Goal: Task Accomplishment & Management: Manage account settings

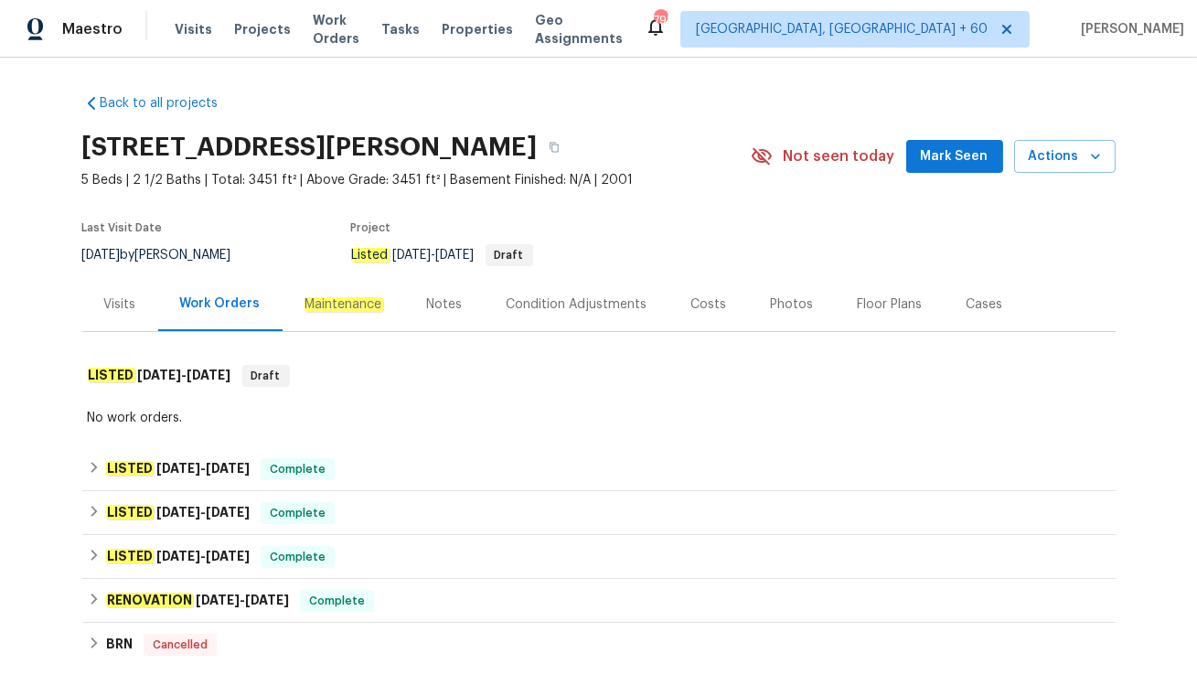
click at [142, 314] on div "Visits" at bounding box center [120, 304] width 76 height 54
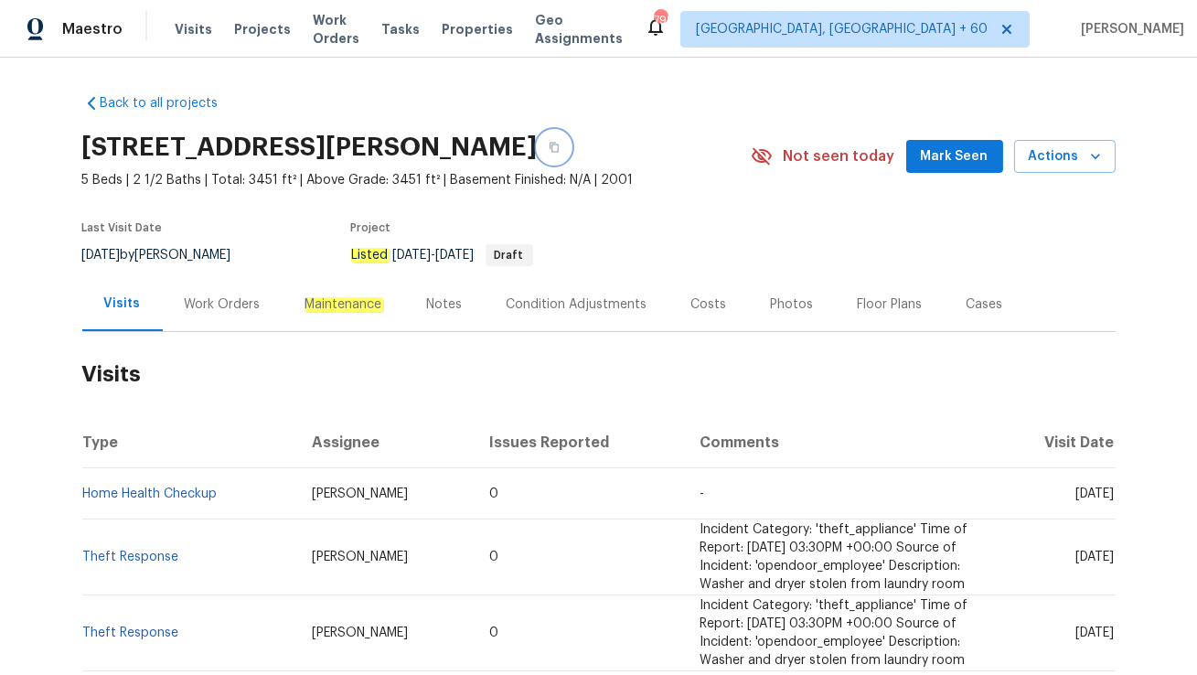
click at [549, 145] on icon "button" at bounding box center [554, 147] width 11 height 11
click at [244, 304] on div "Work Orders" at bounding box center [223, 304] width 76 height 18
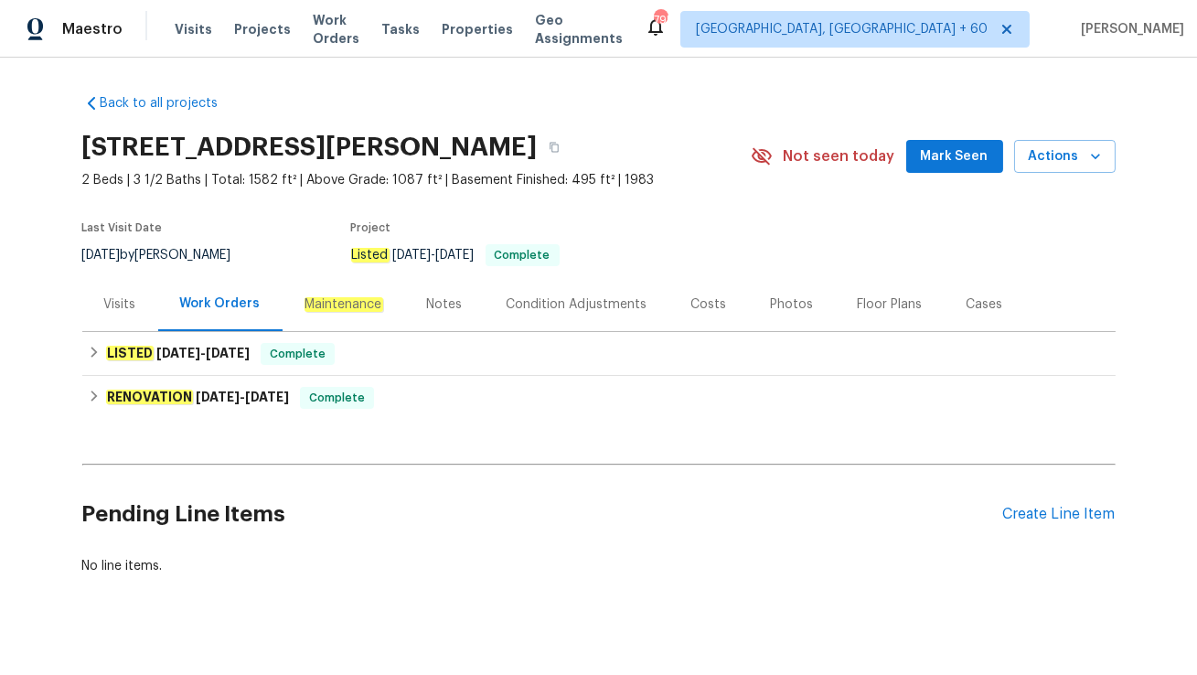
scroll to position [23, 0]
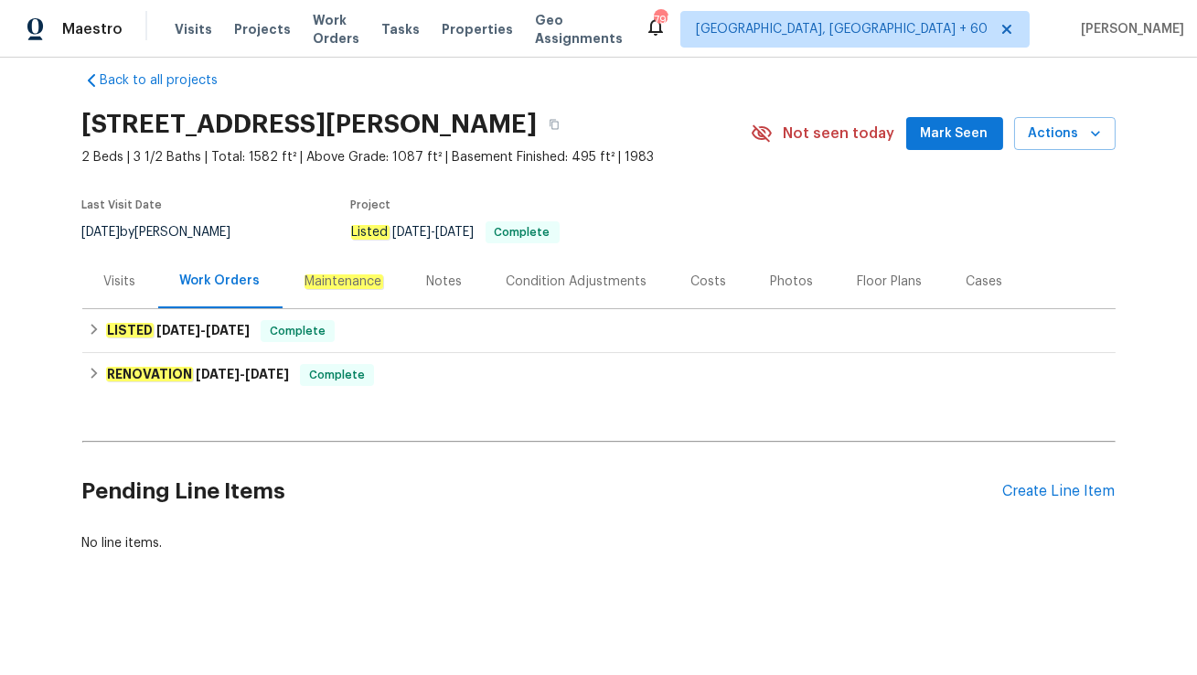
click at [91, 287] on div "Visits" at bounding box center [120, 281] width 76 height 54
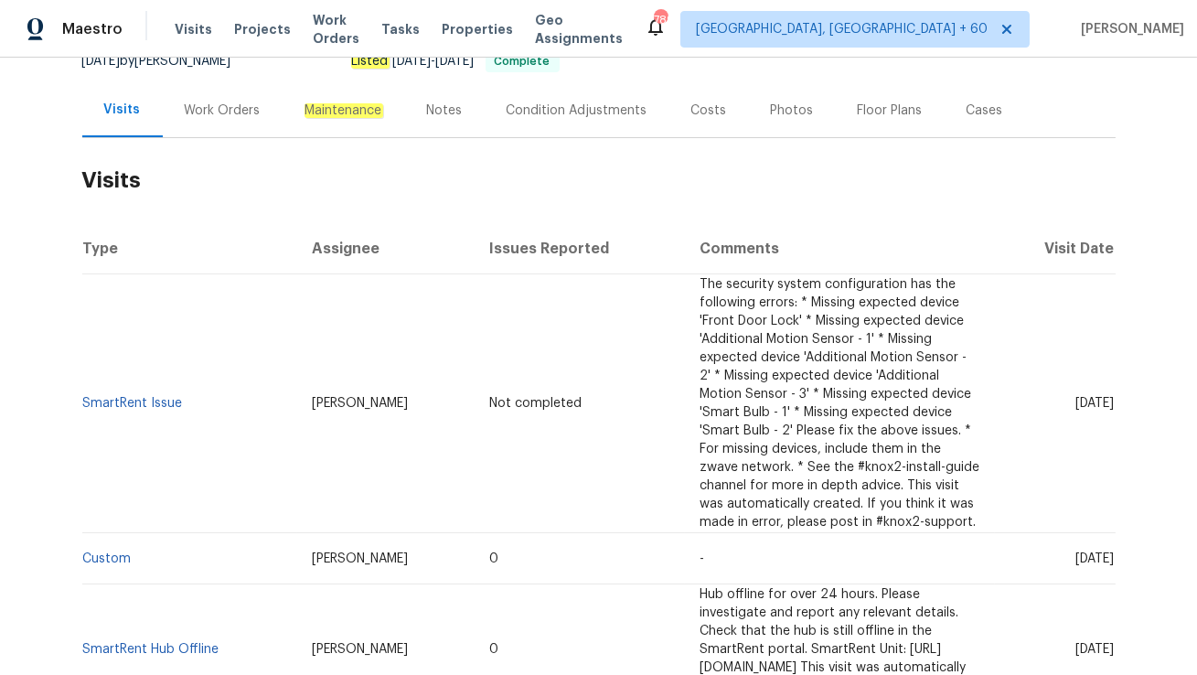
scroll to position [203, 0]
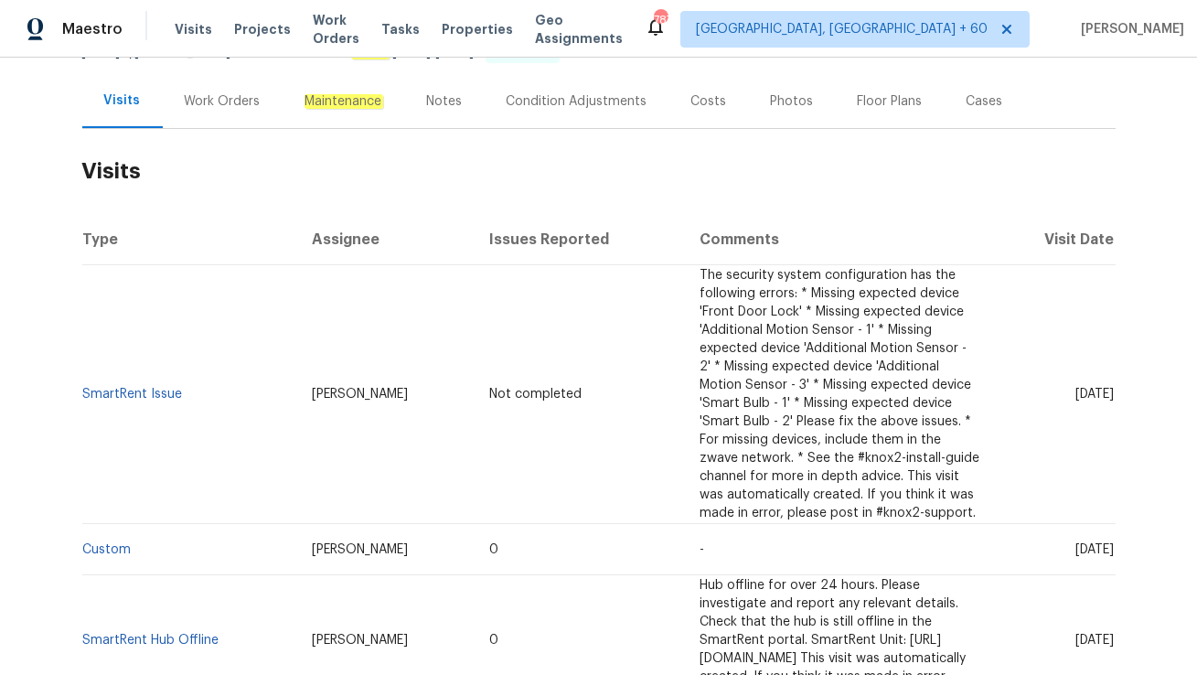
click at [215, 116] on div "Work Orders" at bounding box center [223, 101] width 120 height 54
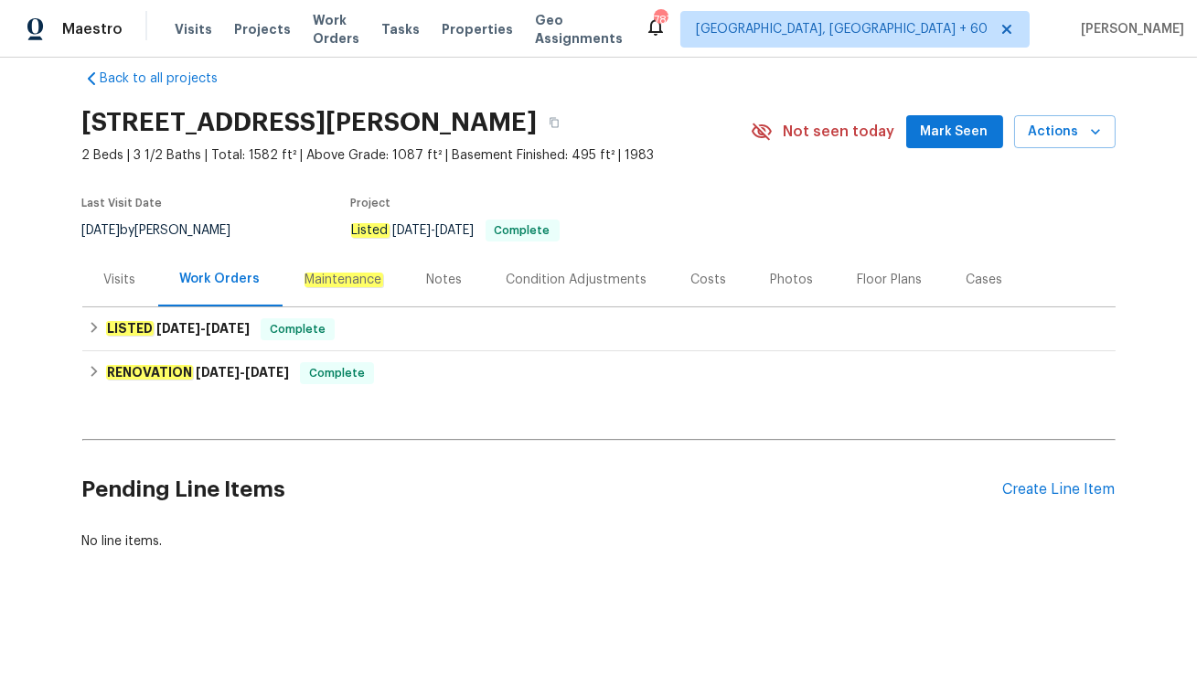
scroll to position [23, 0]
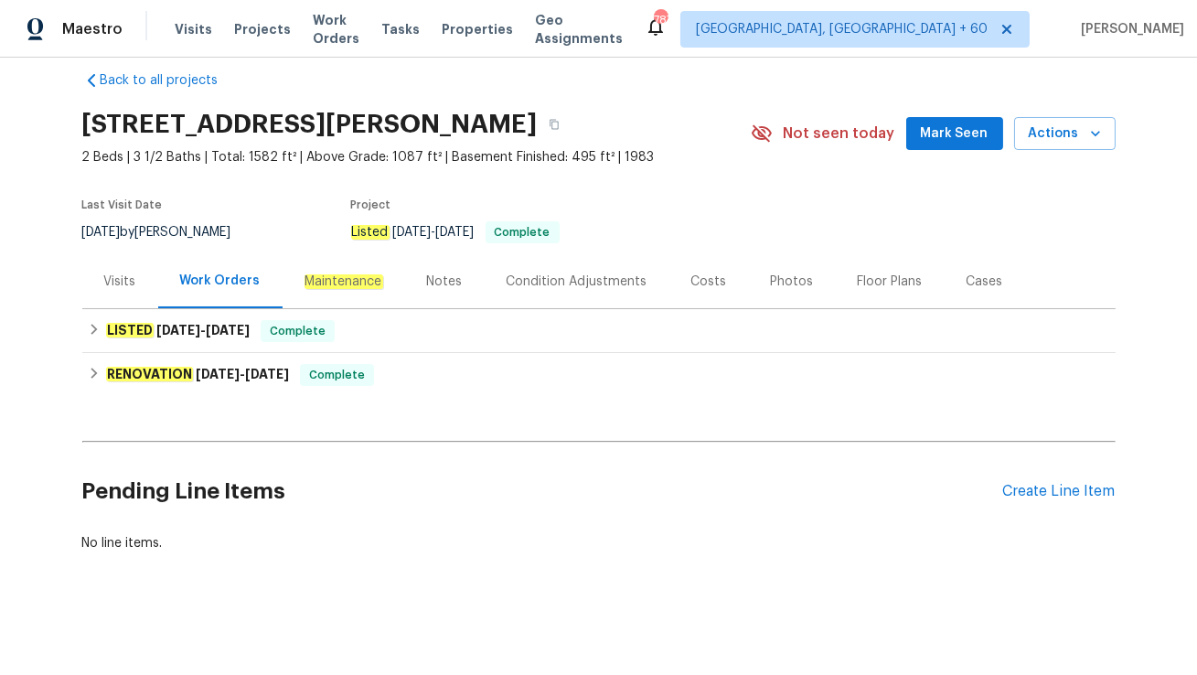
click at [114, 280] on div "Visits" at bounding box center [120, 282] width 32 height 18
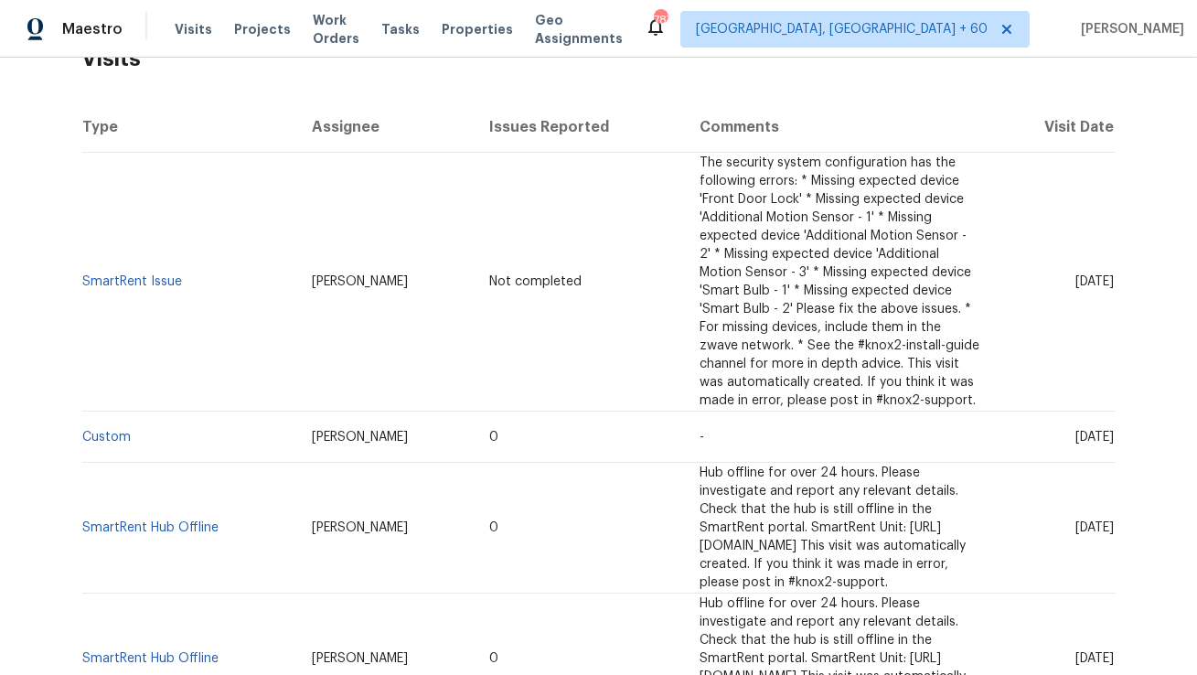
scroll to position [340, 0]
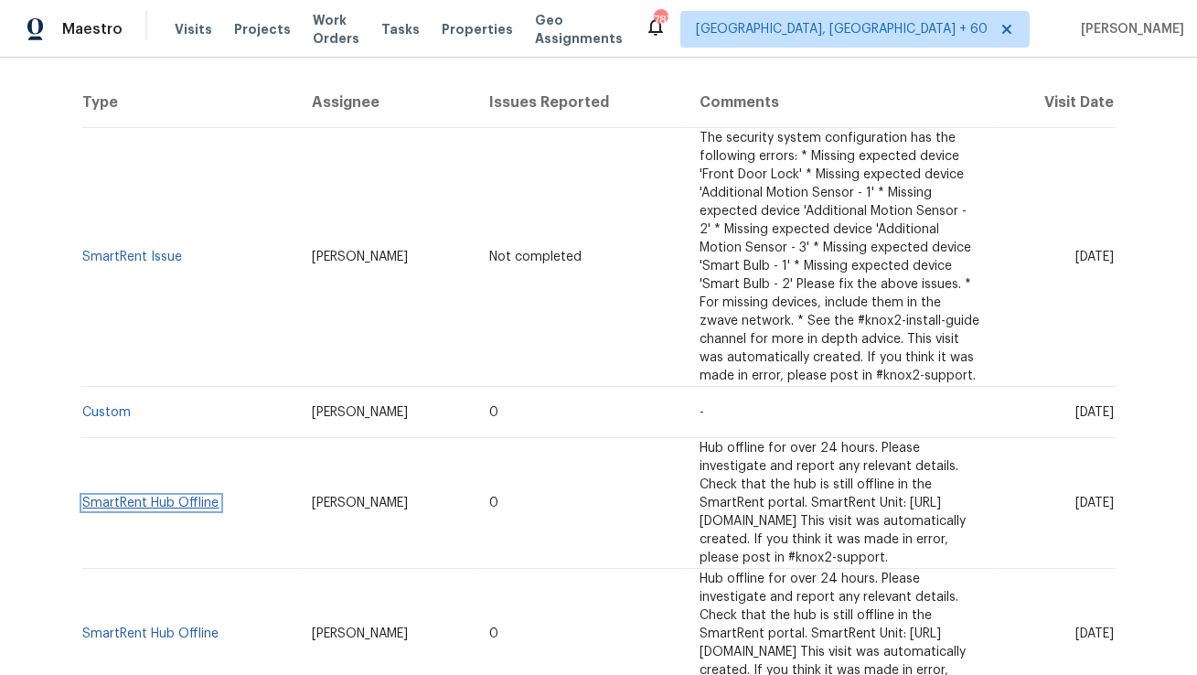
click at [161, 497] on link "SmartRent Hub Offline" at bounding box center [151, 503] width 136 height 13
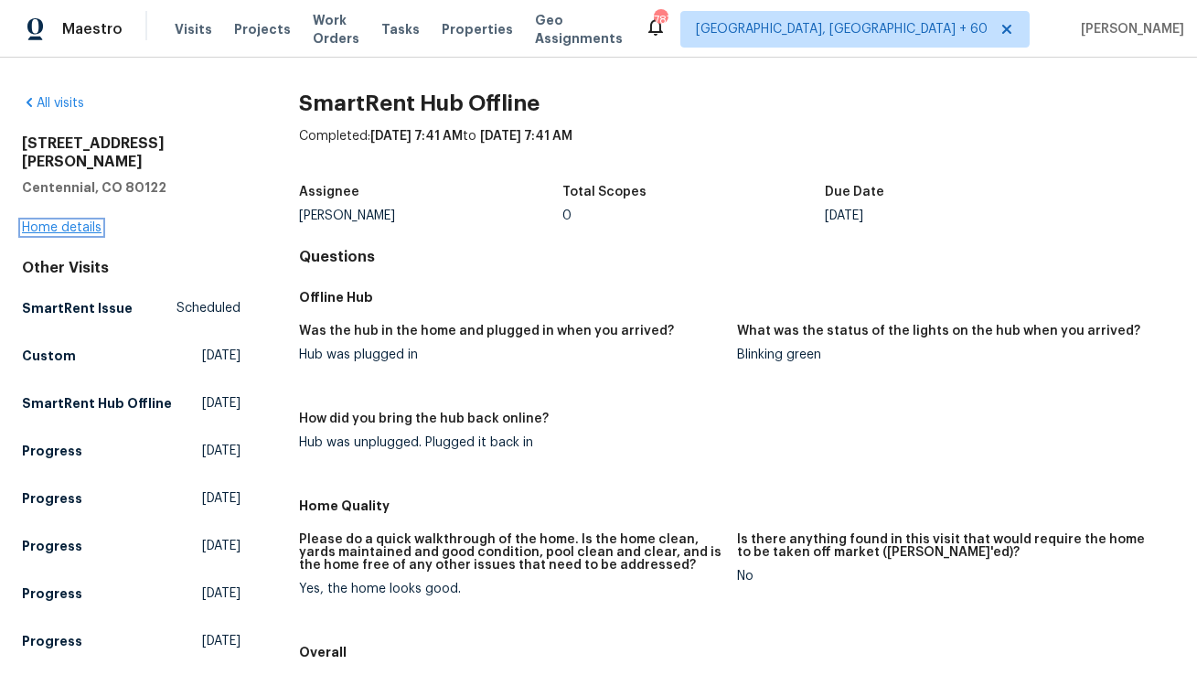
click at [36, 221] on link "Home details" at bounding box center [62, 227] width 80 height 13
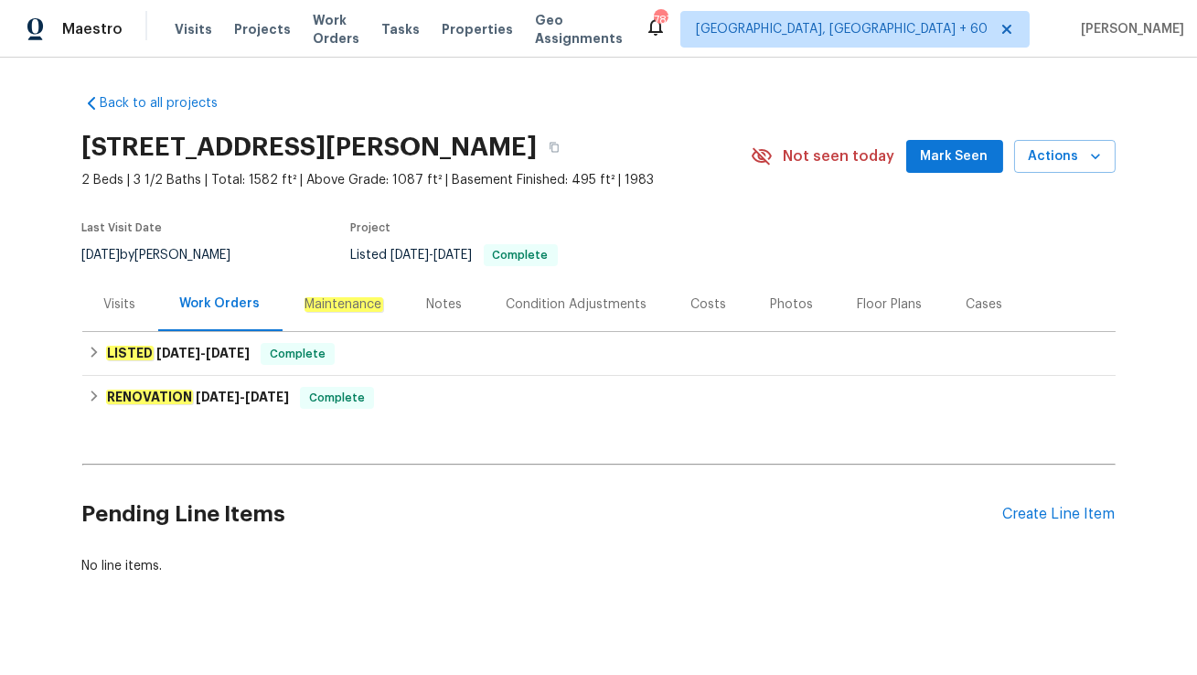
click at [126, 327] on div "Visits" at bounding box center [120, 304] width 76 height 54
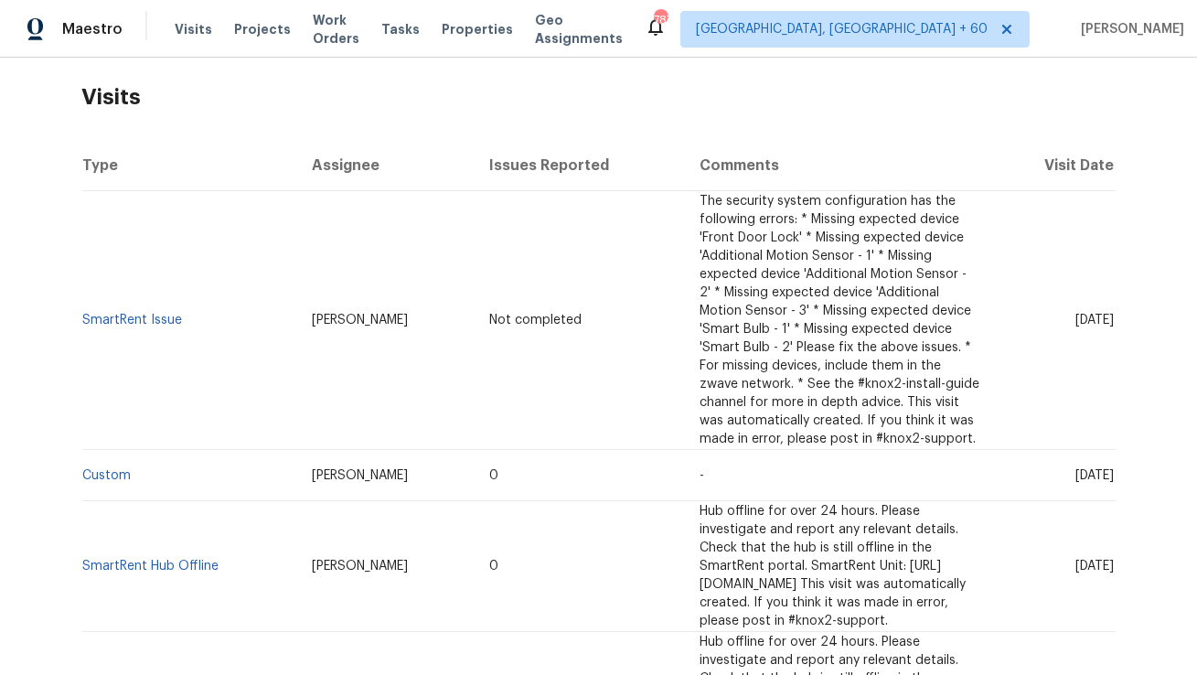
scroll to position [302, 0]
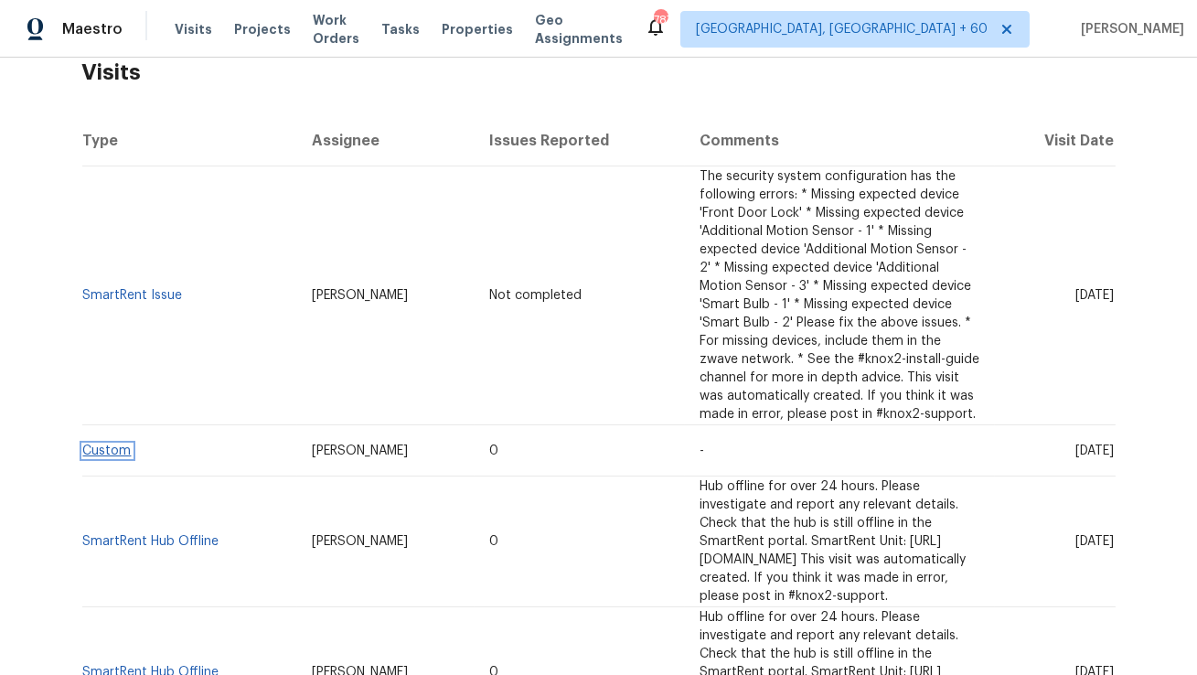
click at [118, 445] on link "Custom" at bounding box center [107, 451] width 48 height 13
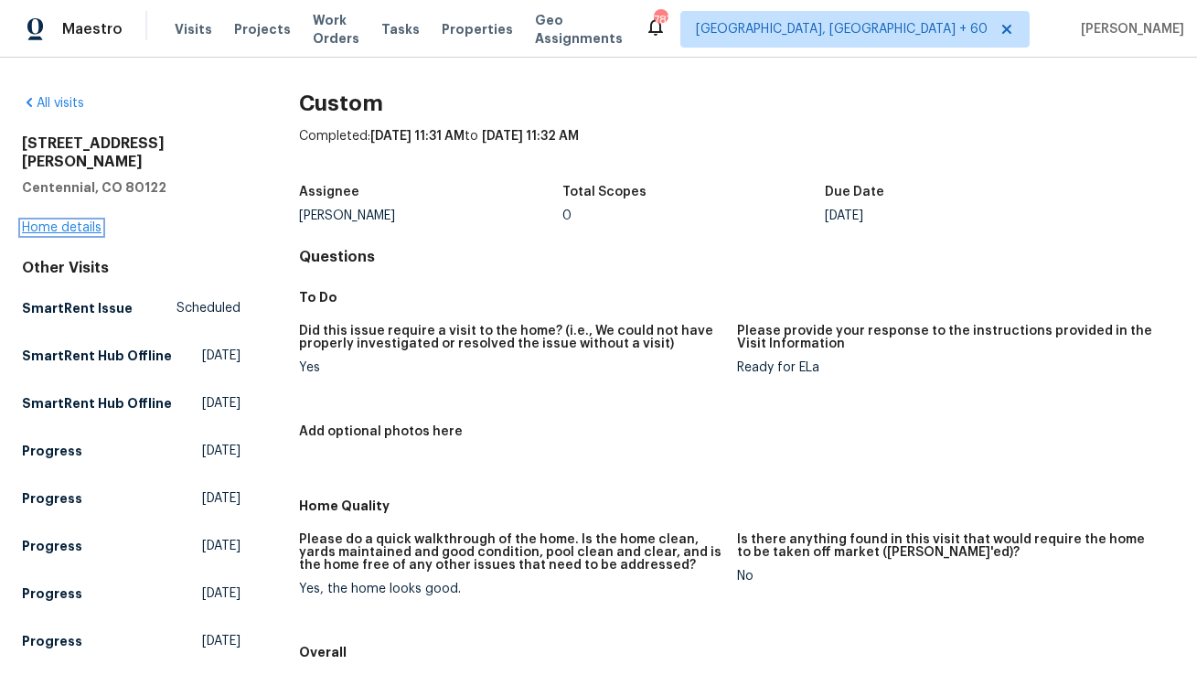
click at [79, 221] on link "Home details" at bounding box center [62, 227] width 80 height 13
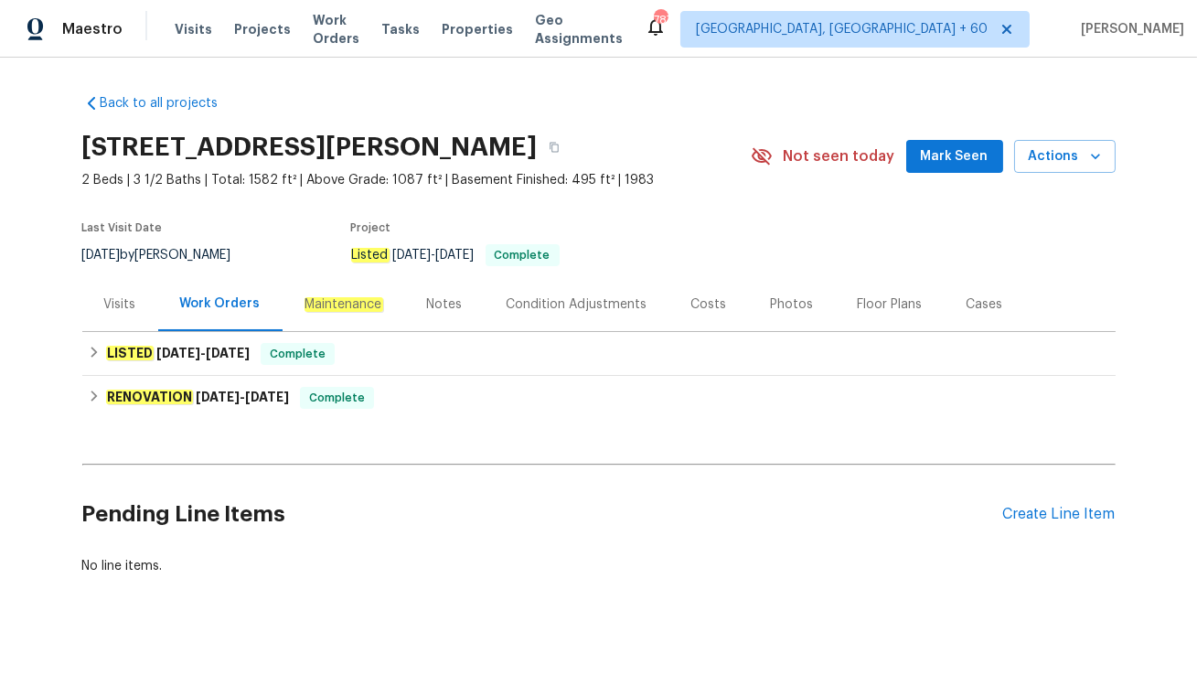
click at [134, 317] on div "Visits" at bounding box center [120, 304] width 76 height 54
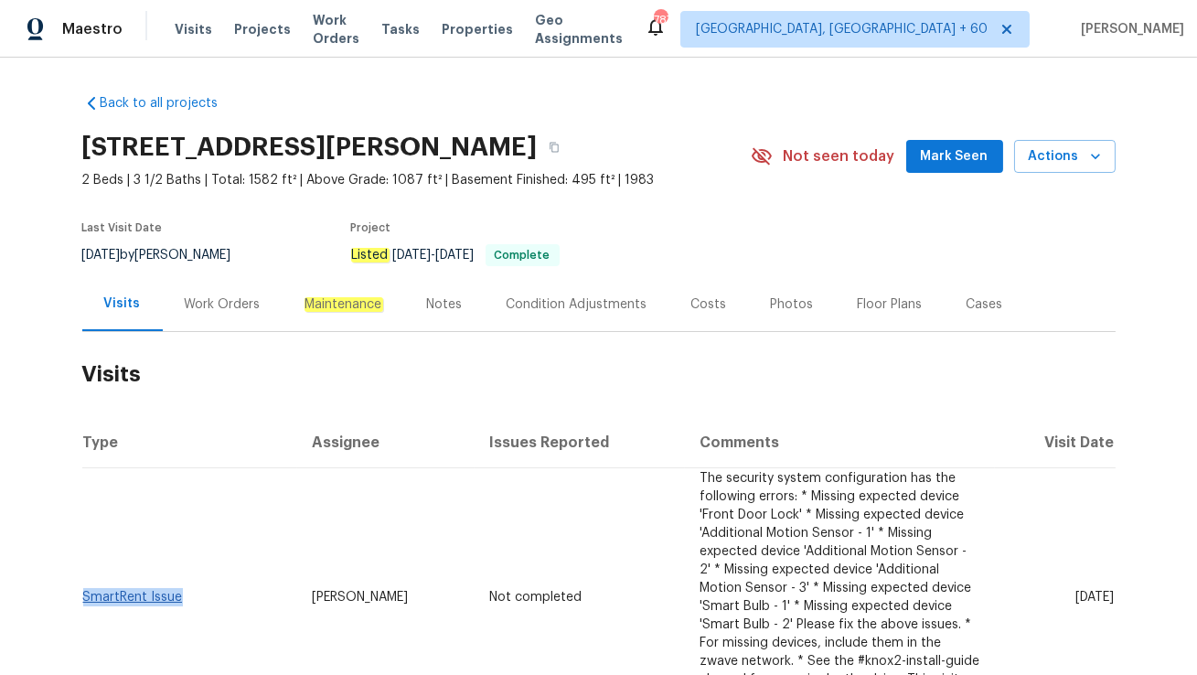
drag, startPoint x: 191, startPoint y: 557, endPoint x: 84, endPoint y: 555, distance: 107.0
click at [84, 555] on td "SmartRent Issue" at bounding box center [190, 597] width 216 height 259
copy link "SmartRent Issue"
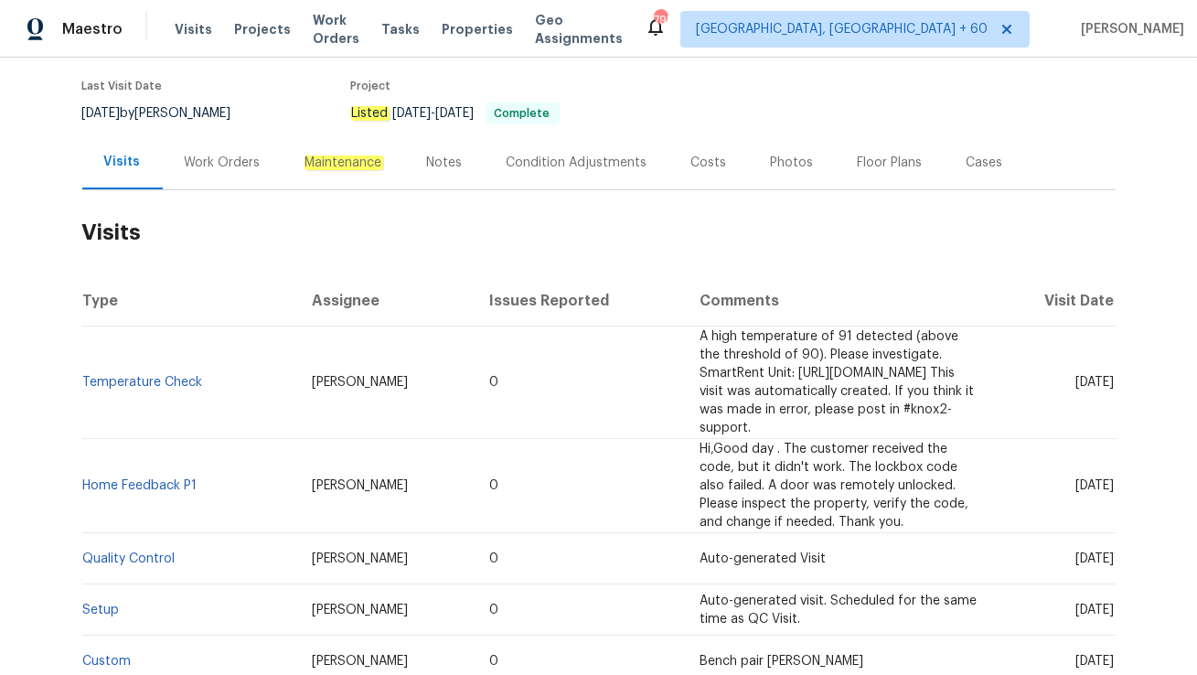
scroll to position [143, 0]
click at [203, 169] on div "Work Orders" at bounding box center [223, 162] width 76 height 18
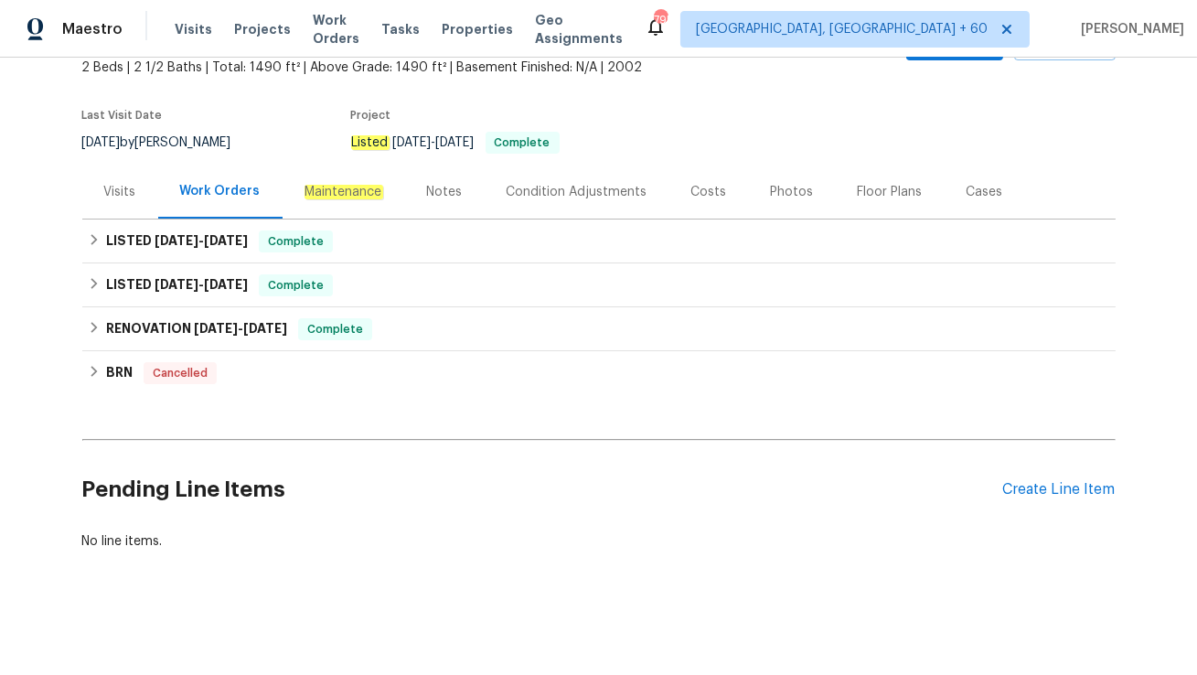
scroll to position [112, 0]
click at [140, 201] on div "Visits" at bounding box center [120, 193] width 76 height 54
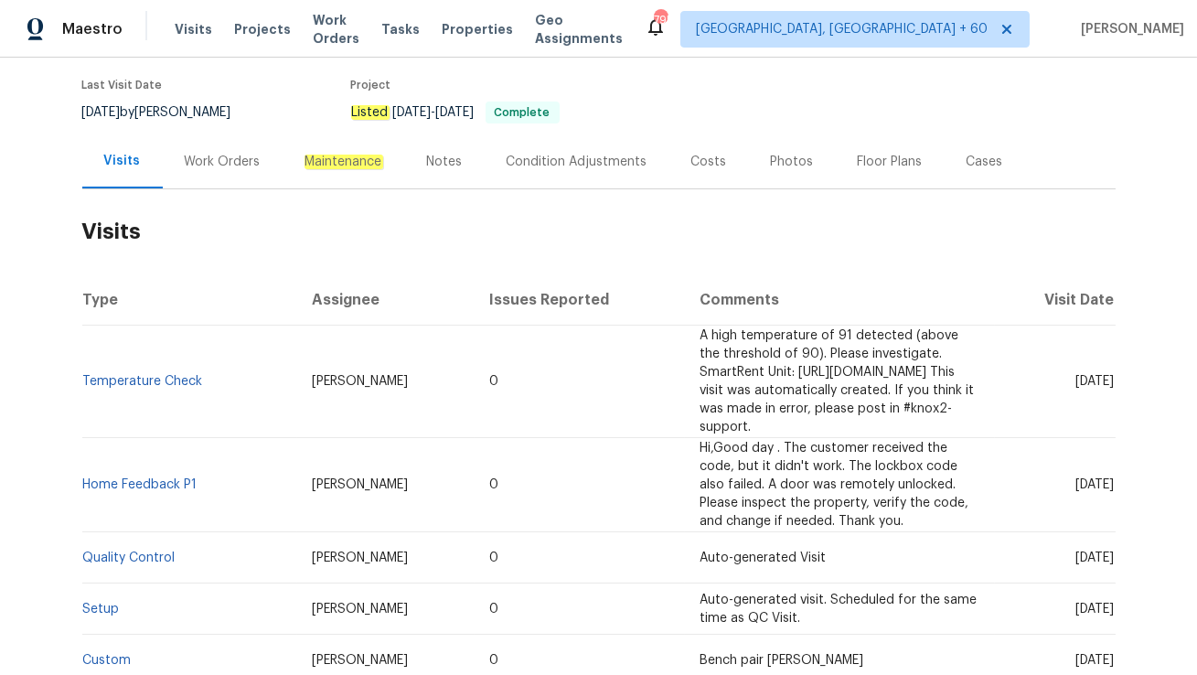
click at [216, 179] on div "Work Orders" at bounding box center [223, 161] width 120 height 54
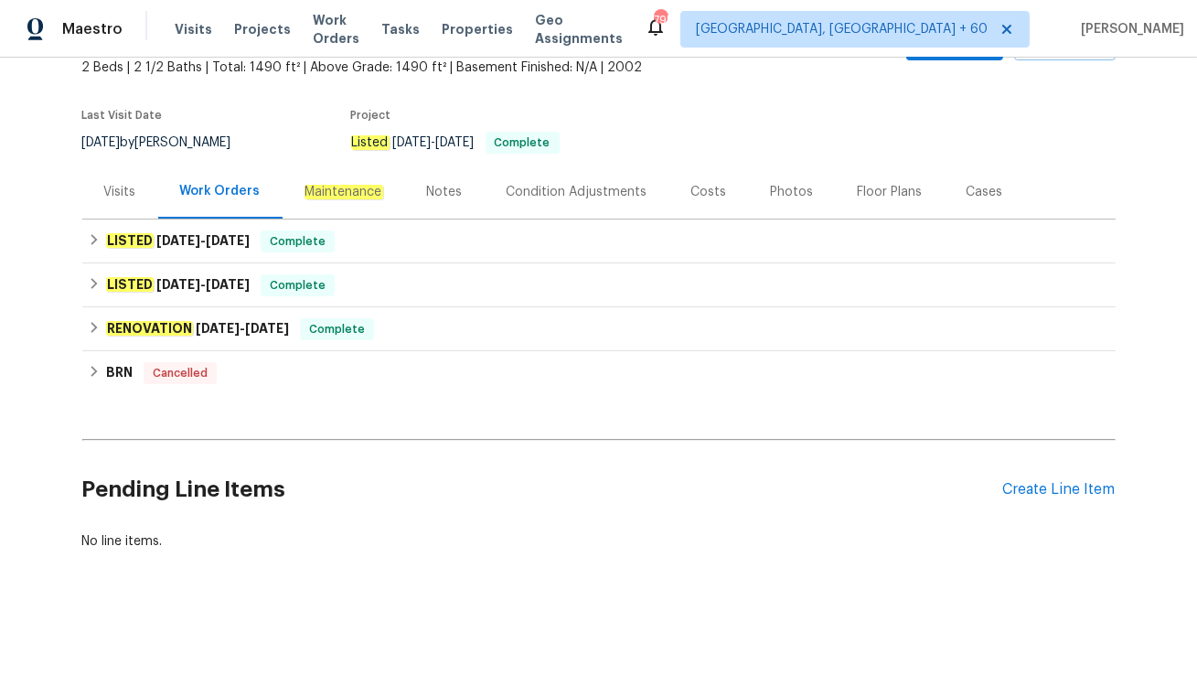
scroll to position [112, 0]
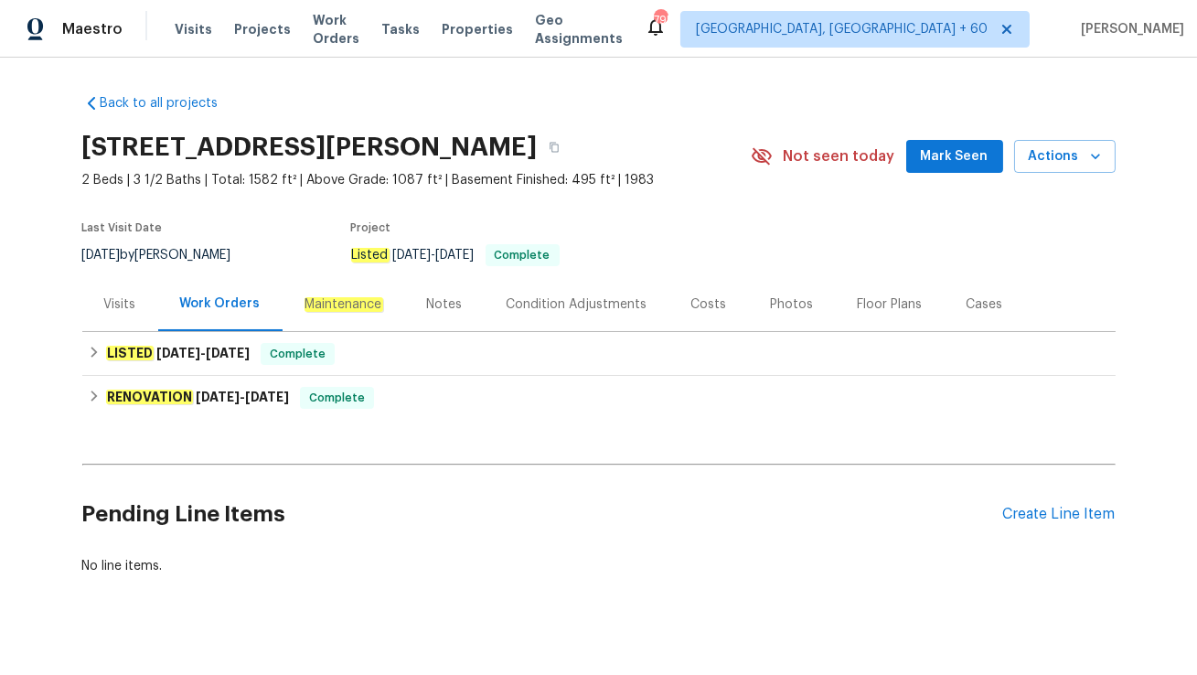
click at [103, 288] on div "Visits" at bounding box center [120, 304] width 76 height 54
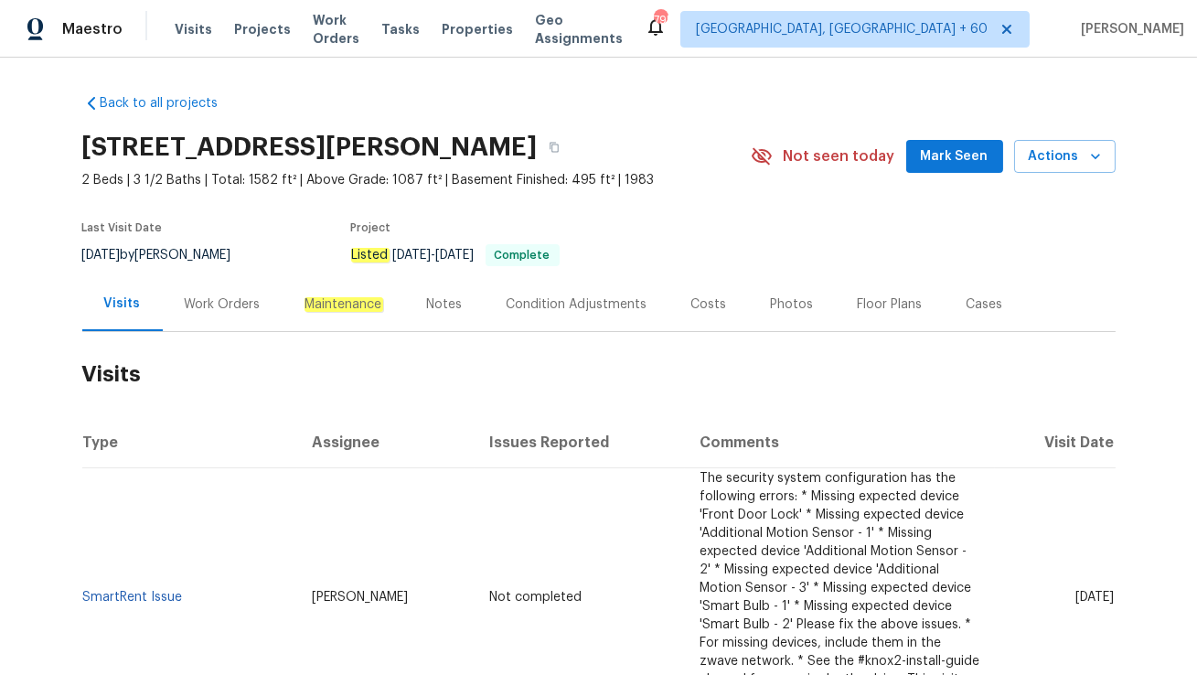
click at [226, 306] on div "Work Orders" at bounding box center [223, 304] width 76 height 18
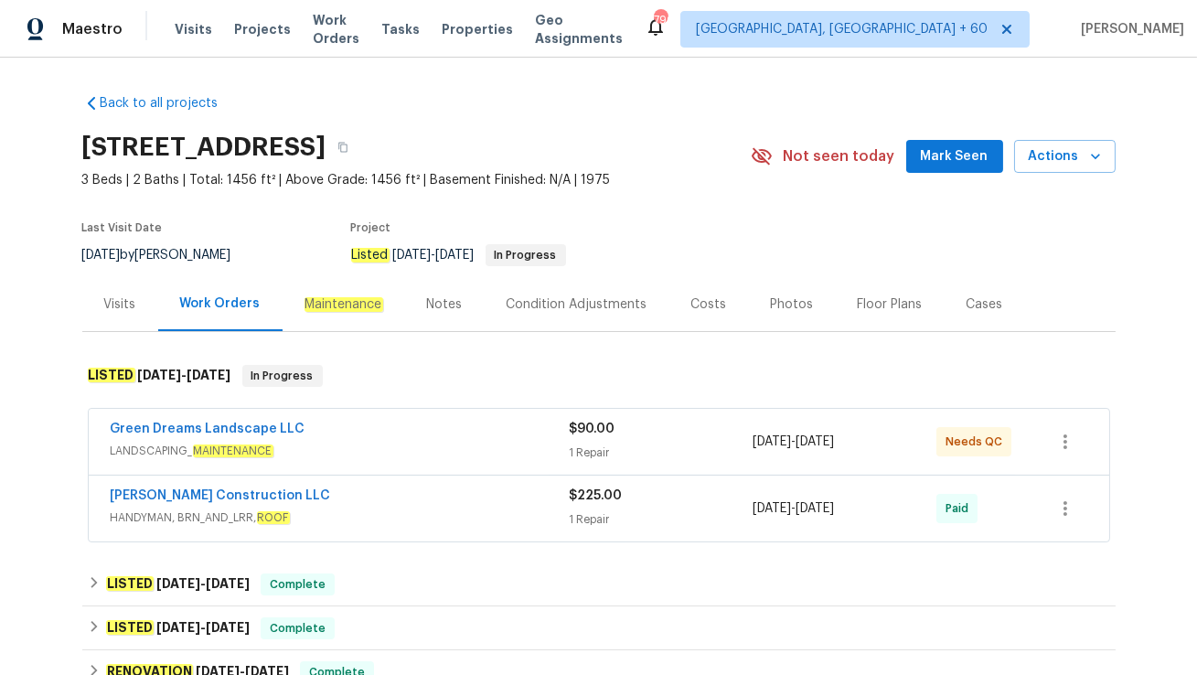
click at [352, 317] on div "Maintenance" at bounding box center [344, 304] width 123 height 54
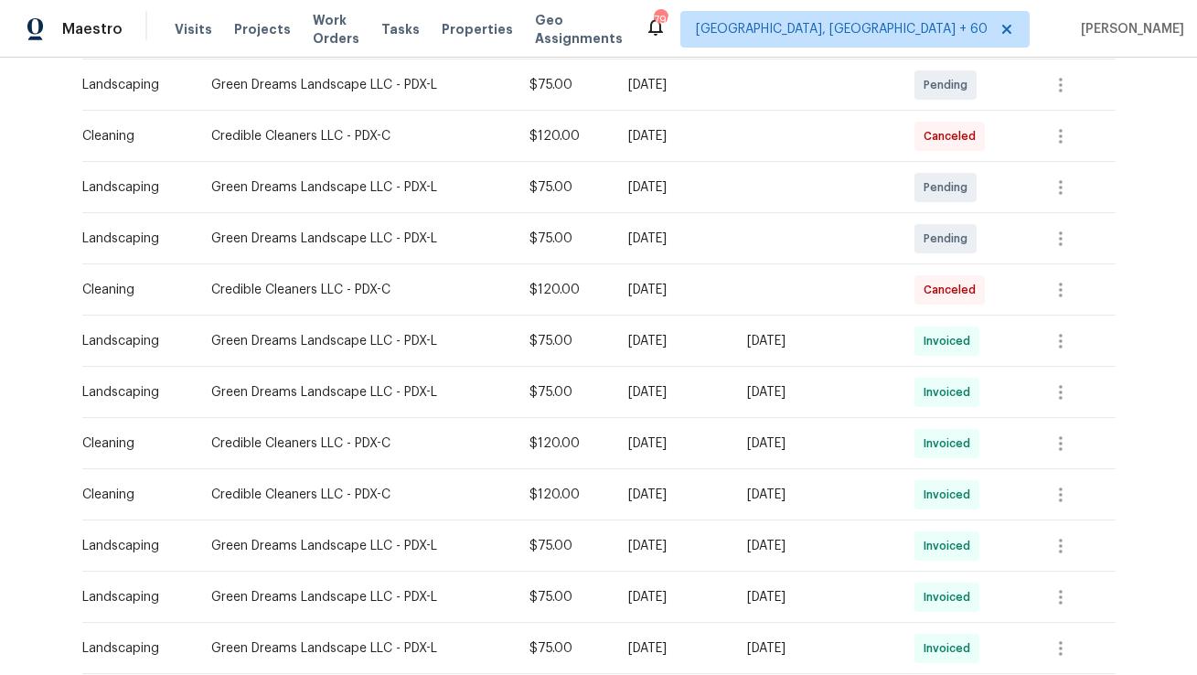
scroll to position [315, 0]
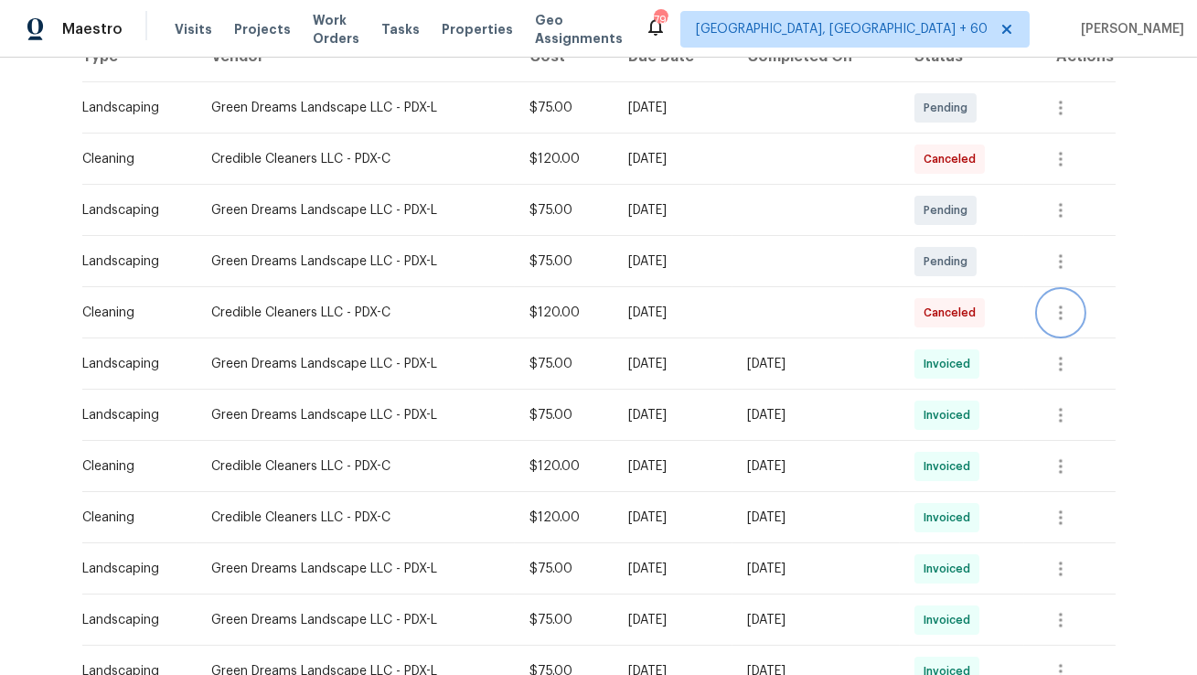
click at [1072, 307] on icon "button" at bounding box center [1061, 313] width 22 height 22
click at [1071, 157] on div at bounding box center [598, 337] width 1197 height 675
click at [1063, 157] on icon "button" at bounding box center [1061, 159] width 4 height 15
click at [1086, 219] on ul "Message vendor View details Edit schedule" at bounding box center [1112, 188] width 128 height 105
click at [1134, 282] on div at bounding box center [598, 337] width 1197 height 675
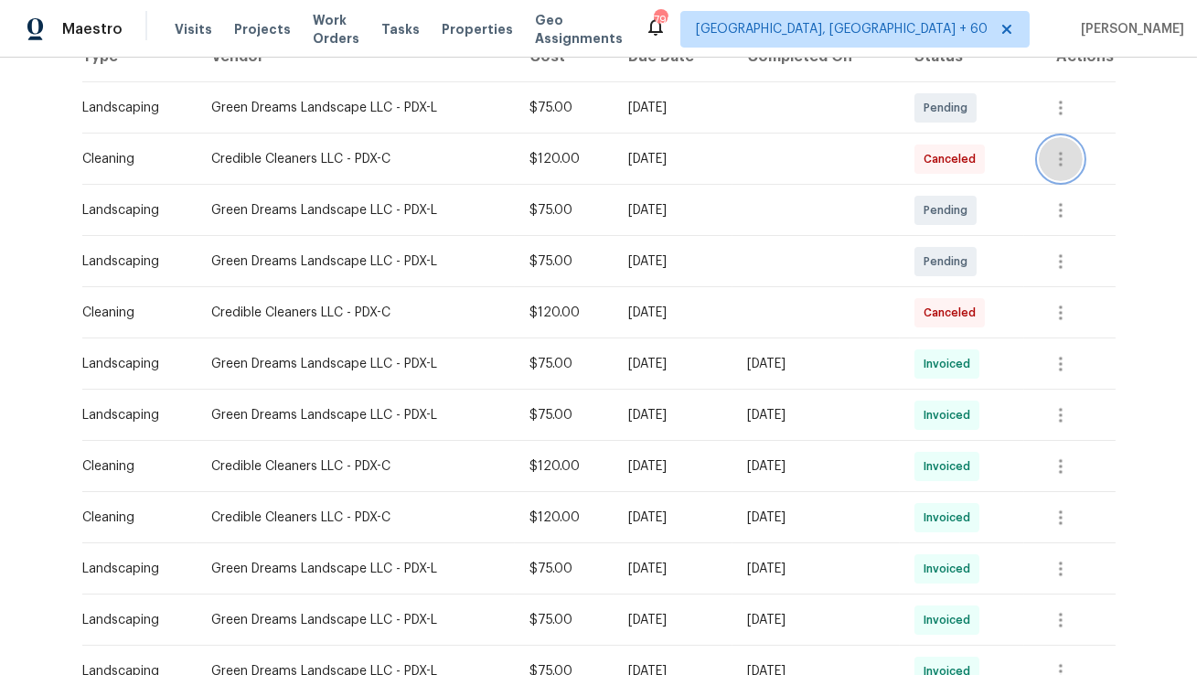
click at [1071, 165] on icon "button" at bounding box center [1061, 159] width 22 height 22
click at [1093, 219] on ul "Message vendor View details Edit schedule" at bounding box center [1112, 188] width 128 height 105
